Goal: Task Accomplishment & Management: Complete application form

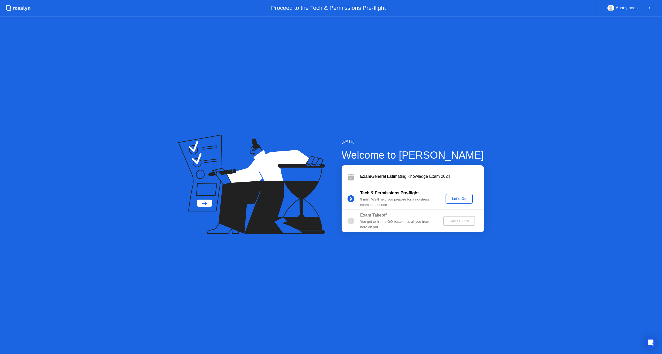
click at [458, 197] on div "Let's Go" at bounding box center [458, 199] width 23 height 4
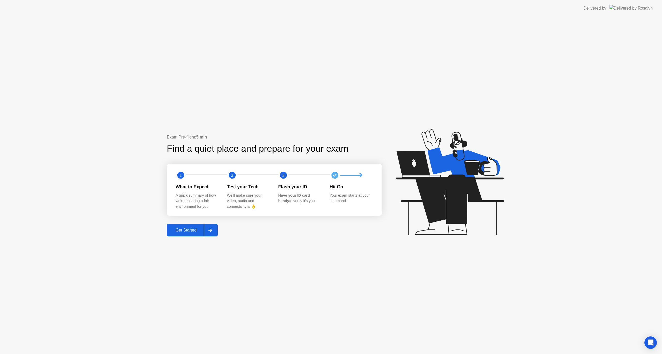
click at [180, 230] on div "Get Started" at bounding box center [185, 230] width 35 height 5
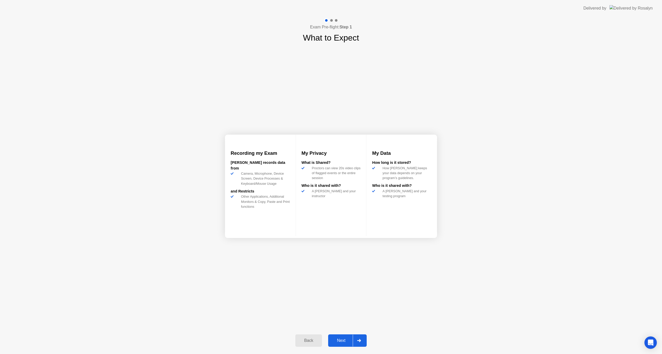
click at [346, 336] on button "Next" at bounding box center [347, 340] width 39 height 12
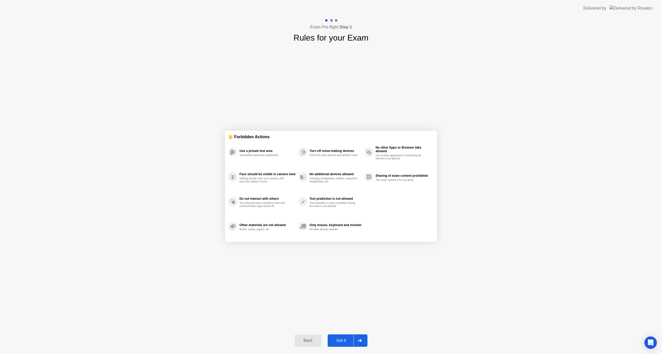
click at [340, 342] on div "Got it" at bounding box center [341, 340] width 24 height 5
select select "**********"
select select "*******"
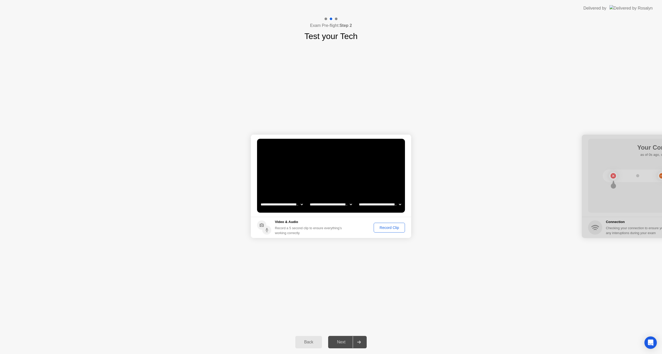
click at [387, 227] on div "Record Clip" at bounding box center [389, 228] width 28 height 4
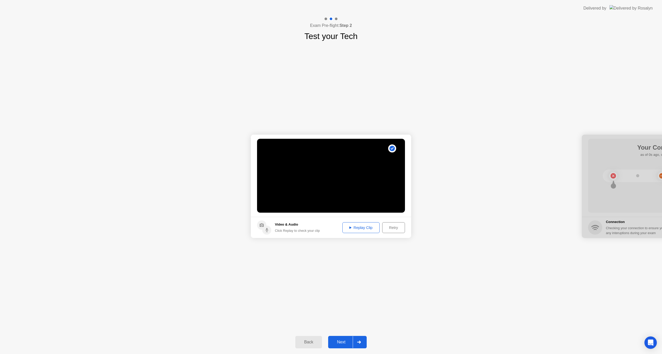
click at [357, 229] on div "Replay Clip" at bounding box center [361, 228] width 34 height 4
click at [341, 340] on div "Next" at bounding box center [341, 342] width 23 height 5
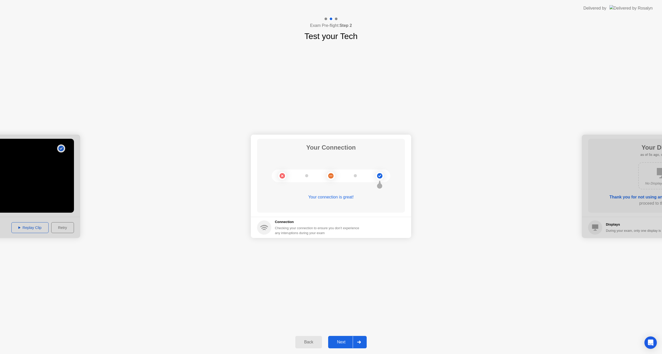
click at [339, 342] on div "Next" at bounding box center [341, 342] width 23 height 5
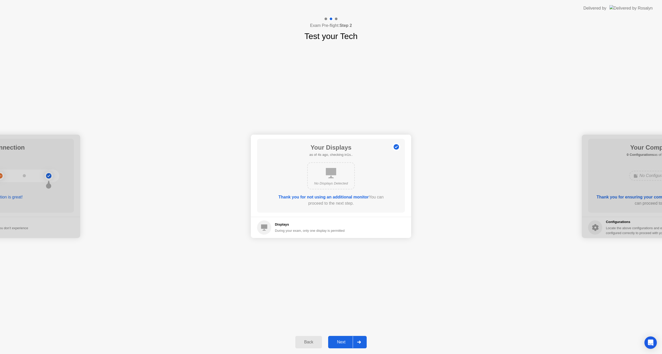
click at [339, 342] on div "Next" at bounding box center [341, 342] width 23 height 5
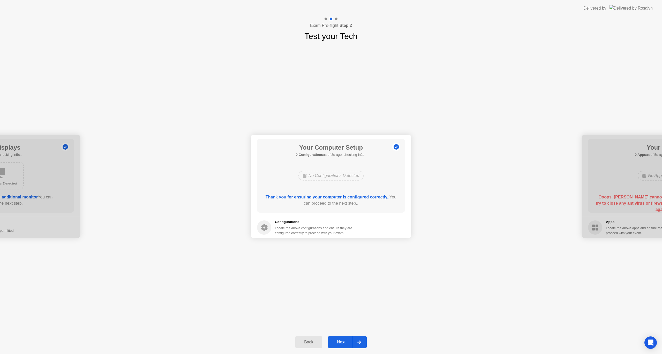
click at [339, 342] on div "Next" at bounding box center [341, 342] width 23 height 5
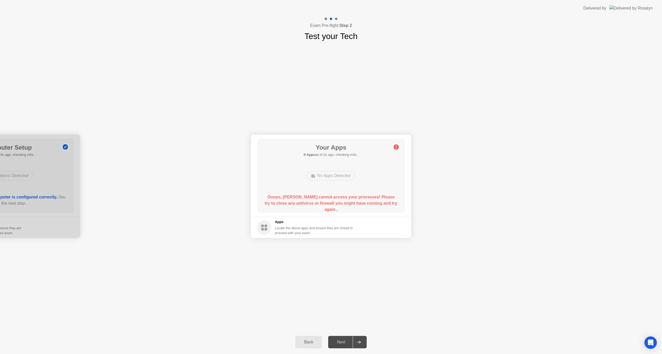
click at [341, 345] on div "Next" at bounding box center [341, 342] width 23 height 5
drag, startPoint x: 21, startPoint y: 145, endPoint x: 119, endPoint y: 149, distance: 98.8
click at [305, 190] on div "Your Apps 0 Apps as of 4s ago, checking in1s.. No Apps Detected Ooops, [PERSON_…" at bounding box center [331, 176] width 148 height 74
click at [305, 190] on div "Your Apps Searching for disallowed apps... No Apps Detected Ooops, [PERSON_NAME…" at bounding box center [331, 176] width 148 height 74
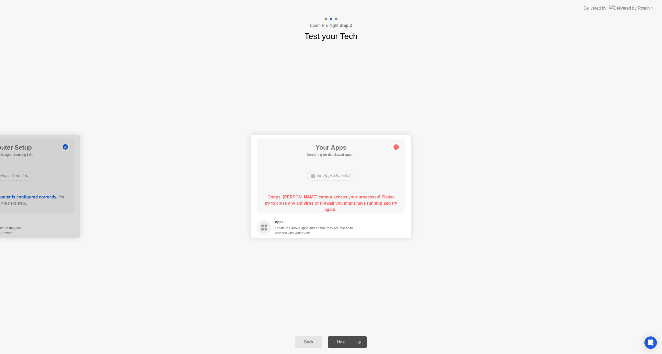
click at [338, 170] on div "No Apps Detected" at bounding box center [331, 176] width 118 height 14
click at [281, 232] on div "Locate the above apps and ensure they are closed to proceed with your exam." at bounding box center [314, 231] width 78 height 10
click at [363, 343] on div at bounding box center [359, 342] width 12 height 12
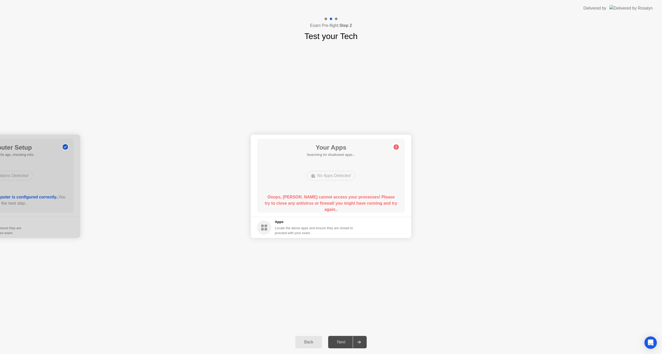
click at [363, 343] on div at bounding box center [359, 342] width 12 height 12
click at [342, 342] on div "Next" at bounding box center [341, 342] width 23 height 5
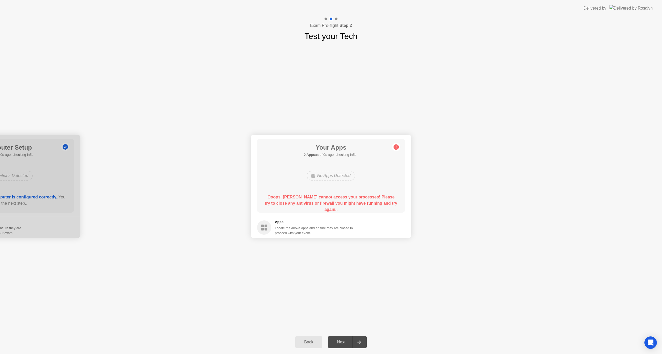
click at [342, 342] on div "Next" at bounding box center [341, 342] width 23 height 5
click at [310, 344] on div "Back" at bounding box center [309, 342] width 24 height 5
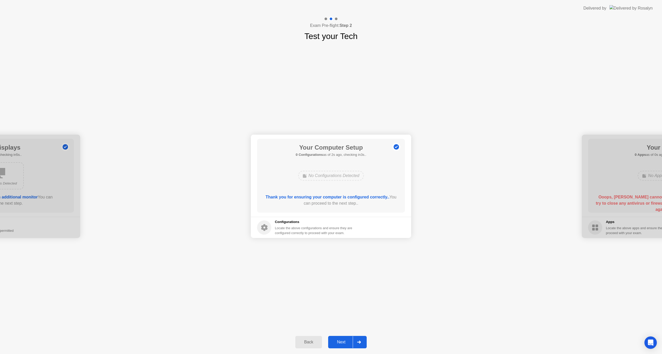
click at [341, 343] on div "Next" at bounding box center [341, 342] width 23 height 5
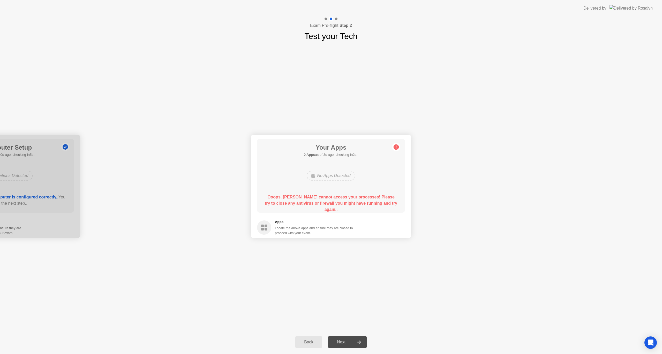
click at [310, 341] on div "Back" at bounding box center [309, 342] width 24 height 5
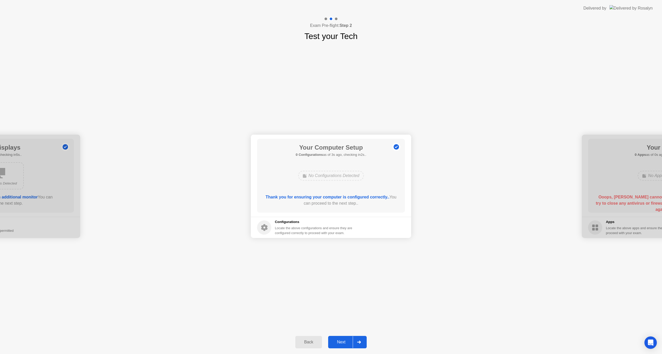
click at [346, 345] on div "Next" at bounding box center [341, 342] width 23 height 5
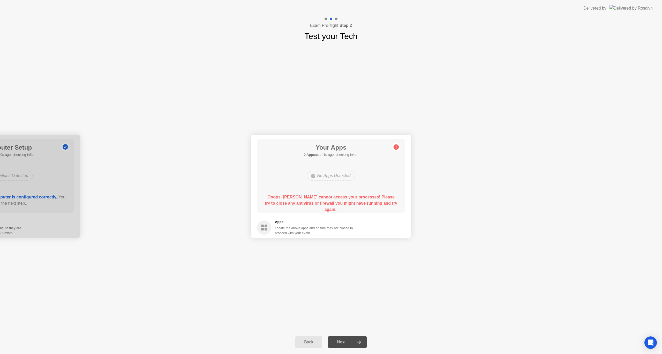
click at [394, 147] on circle at bounding box center [395, 146] width 5 height 5
click at [396, 147] on circle at bounding box center [395, 146] width 5 height 5
click at [312, 343] on div "Back" at bounding box center [309, 342] width 24 height 5
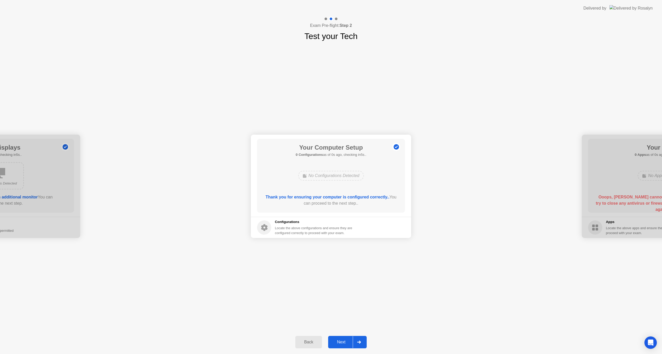
click at [312, 343] on div "Back" at bounding box center [309, 342] width 24 height 5
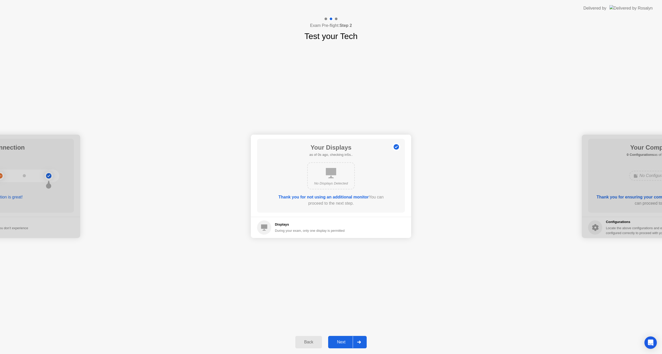
click at [347, 346] on button "Next" at bounding box center [347, 342] width 39 height 12
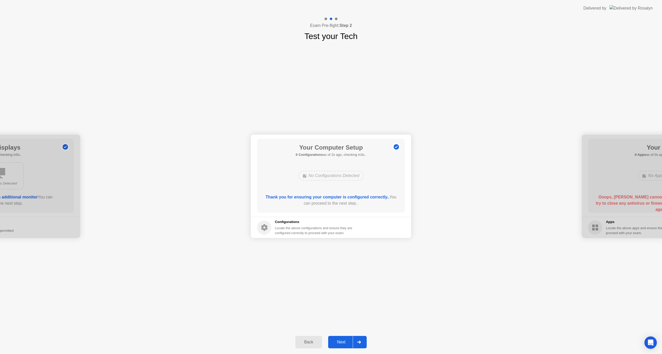
click at [341, 341] on div "Next" at bounding box center [341, 342] width 23 height 5
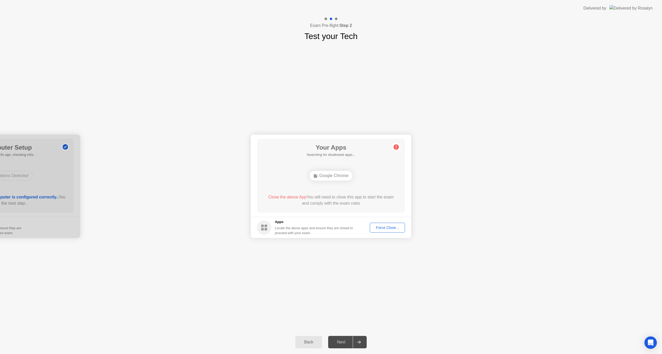
click at [555, 128] on div "**********" at bounding box center [331, 186] width 662 height 288
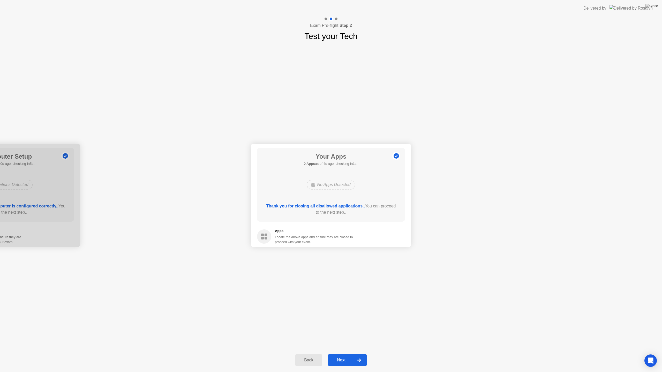
click at [339, 354] on div "Next" at bounding box center [341, 360] width 23 height 5
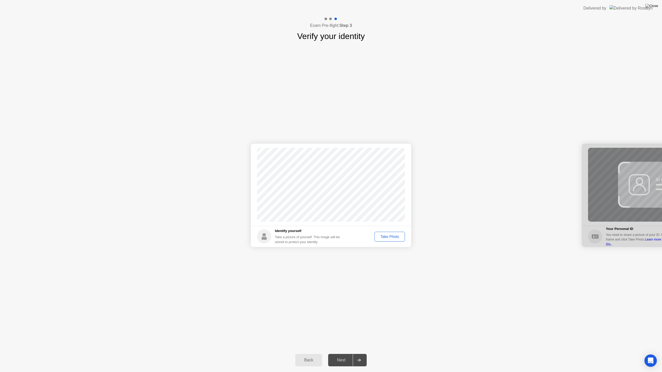
click at [392, 236] on div "Take Photo" at bounding box center [389, 237] width 27 height 4
click at [342, 354] on div "Next" at bounding box center [341, 360] width 23 height 5
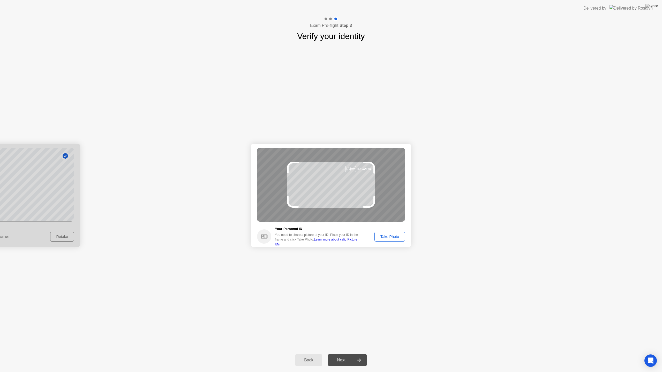
click at [385, 239] on button "Take Photo" at bounding box center [389, 237] width 31 height 10
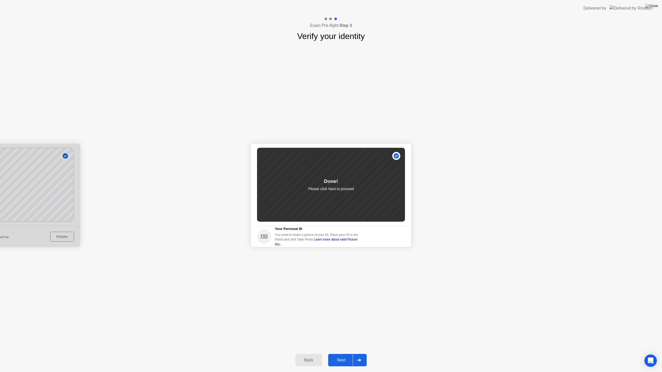
click at [336, 354] on div "Next" at bounding box center [341, 360] width 23 height 5
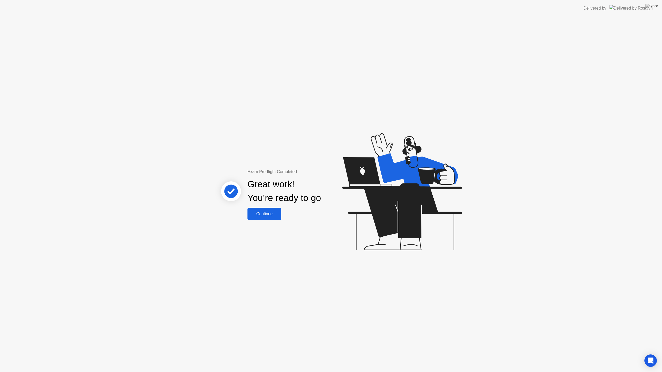
click at [265, 214] on div "Continue" at bounding box center [264, 214] width 31 height 5
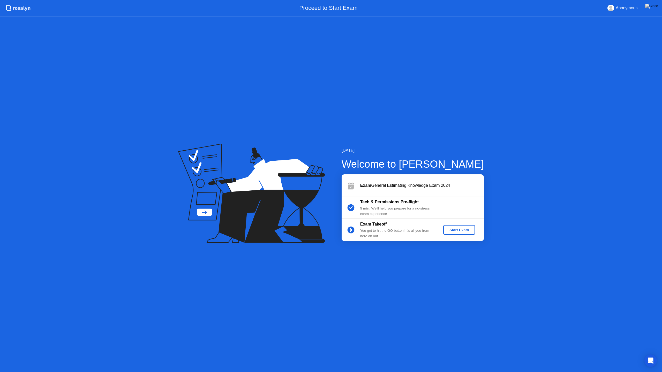
click at [456, 229] on div "Start Exam" at bounding box center [459, 230] width 28 height 4
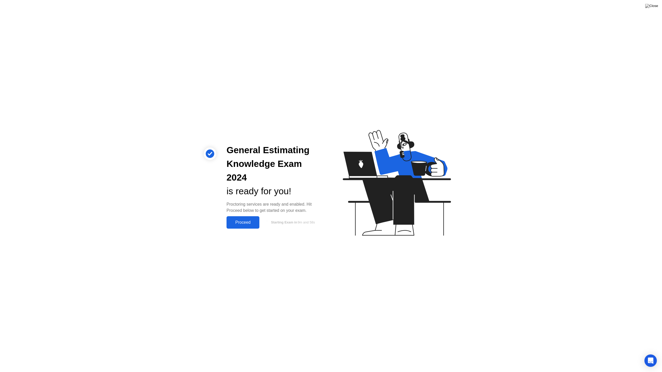
click at [247, 220] on div "Proceed" at bounding box center [243, 222] width 30 height 5
